Goal: Information Seeking & Learning: Find specific fact

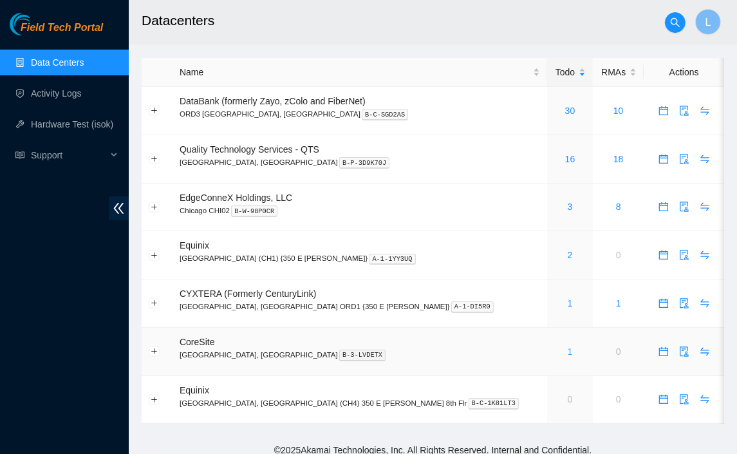
click at [568, 349] on link "1" at bounding box center [570, 351] width 5 height 10
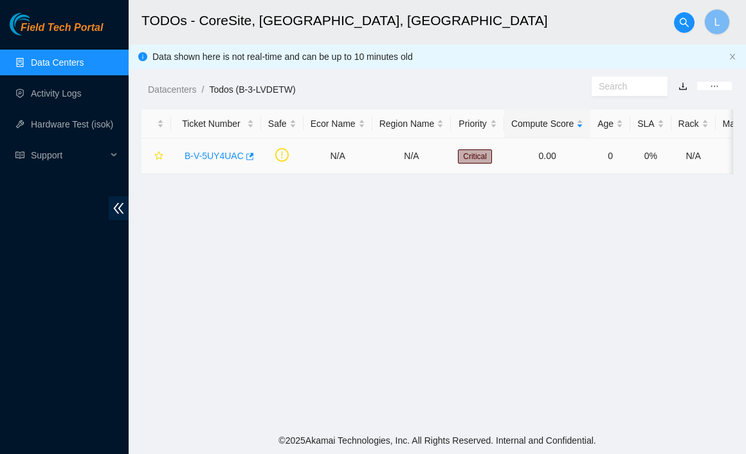
click at [207, 155] on link "B-V-5UY4UAC" at bounding box center [214, 156] width 59 height 10
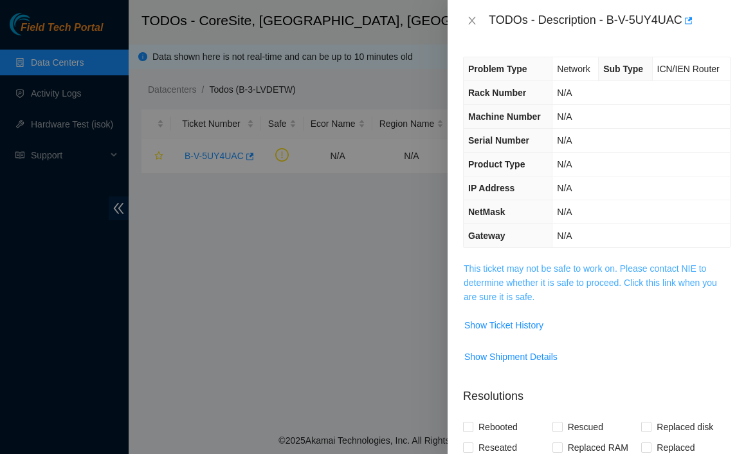
click at [533, 281] on link "This ticket may not be safe to work on. Please contact NIE to determine whether…" at bounding box center [591, 282] width 254 height 39
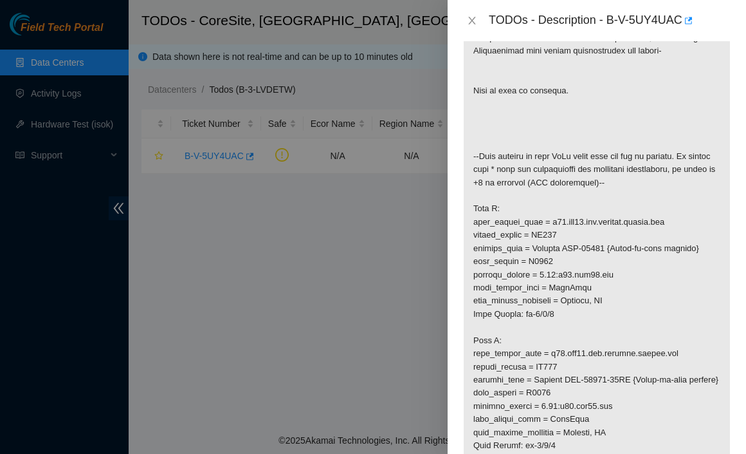
scroll to position [257, 0]
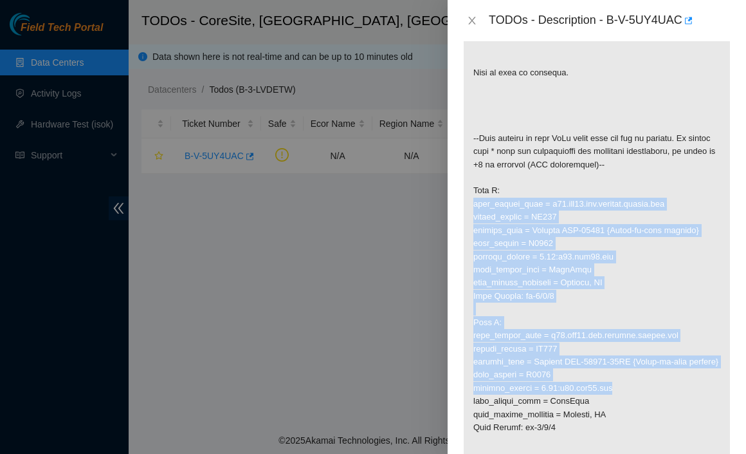
drag, startPoint x: 542, startPoint y: 190, endPoint x: 708, endPoint y: 398, distance: 265.1
click at [708, 398] on p at bounding box center [597, 362] width 266 height 716
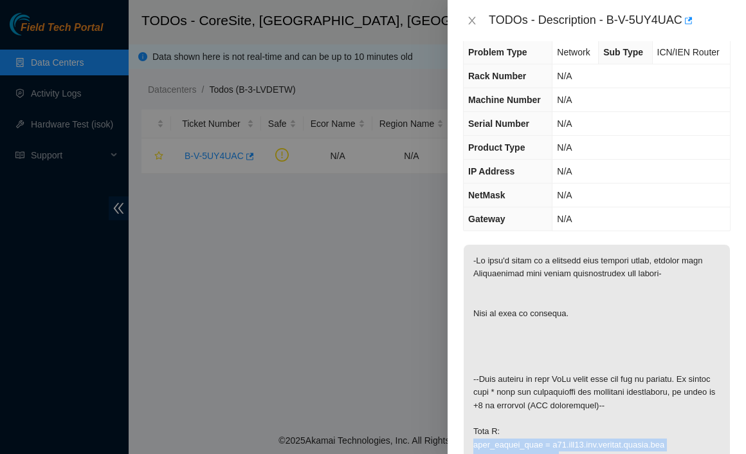
scroll to position [0, 0]
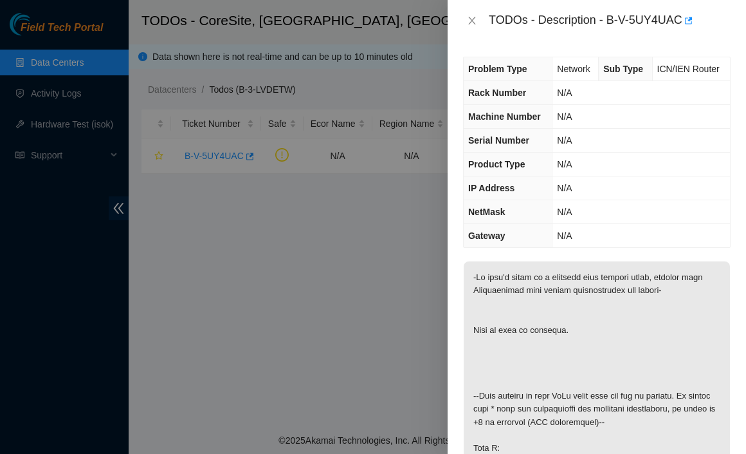
click at [469, 27] on div "TODOs - Description - B-V-5UY4UAC" at bounding box center [597, 20] width 268 height 21
click at [476, 26] on button "Close" at bounding box center [472, 21] width 18 height 12
